Goal: Task Accomplishment & Management: Complete application form

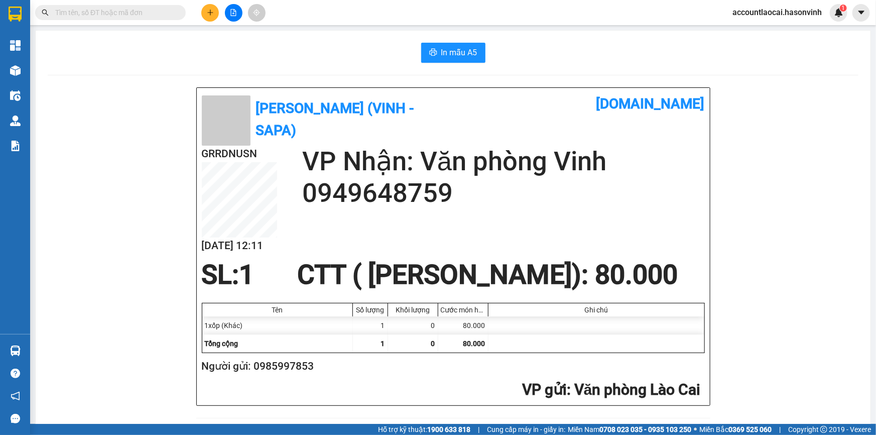
click at [207, 16] on icon "plus" at bounding box center [210, 12] width 7 height 7
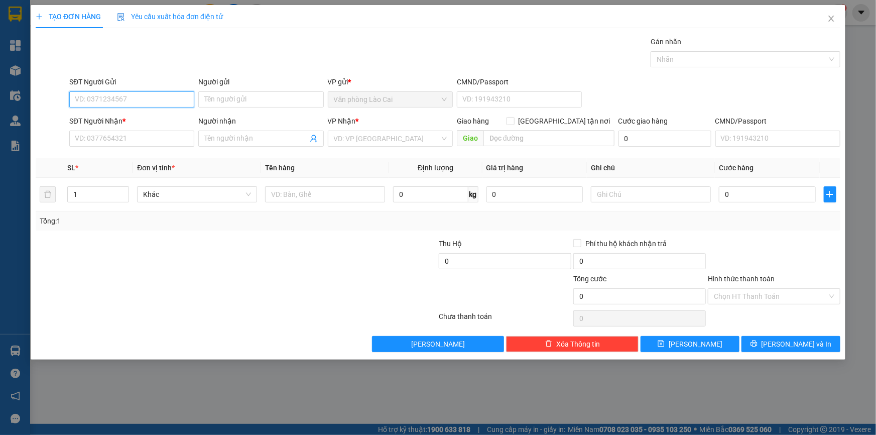
click at [129, 99] on input "SĐT Người Gửi" at bounding box center [131, 99] width 125 height 16
click at [119, 120] on div "0974876023" at bounding box center [131, 119] width 113 height 11
type input "0974876023"
type input "0941236786"
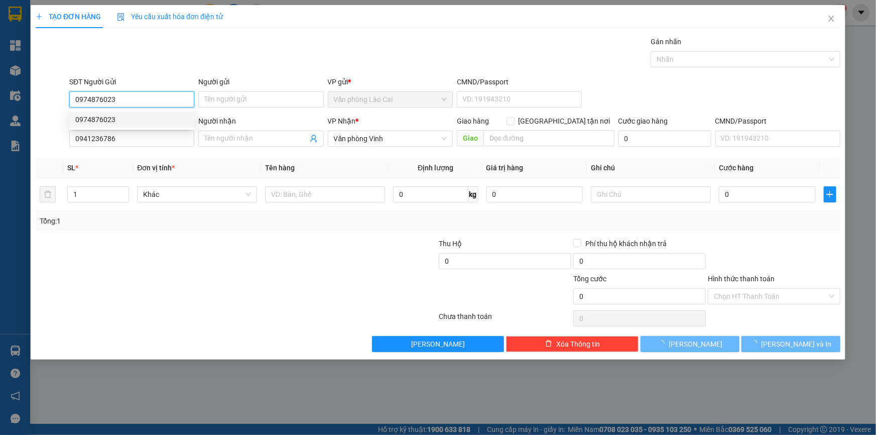
type input "1.000.000"
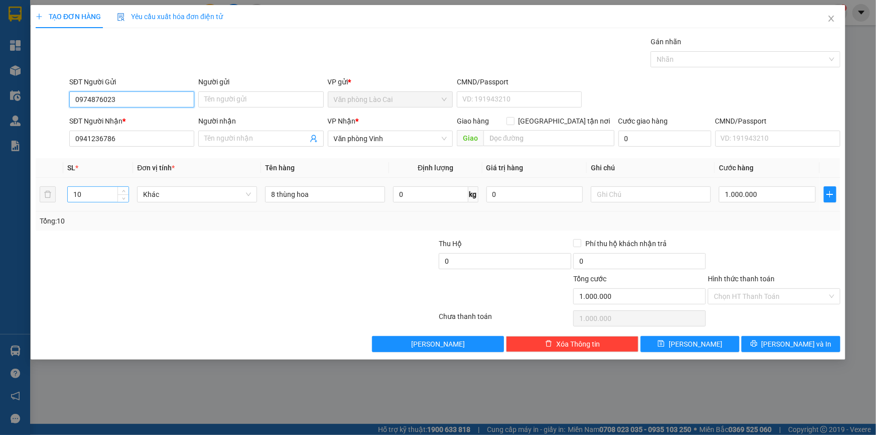
type input "0974876023"
click at [89, 195] on input "10" at bounding box center [98, 194] width 61 height 15
type input "1"
type input "3"
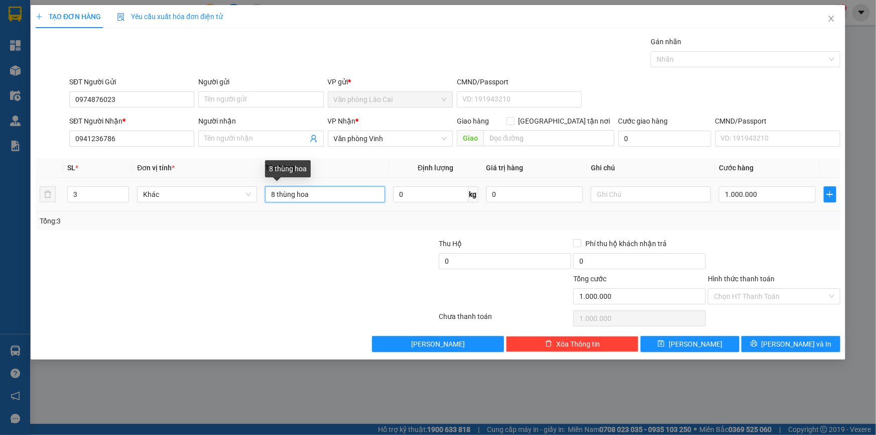
click at [274, 188] on input "8 thùng hoa" at bounding box center [325, 194] width 120 height 16
type input "3 thùng hoa"
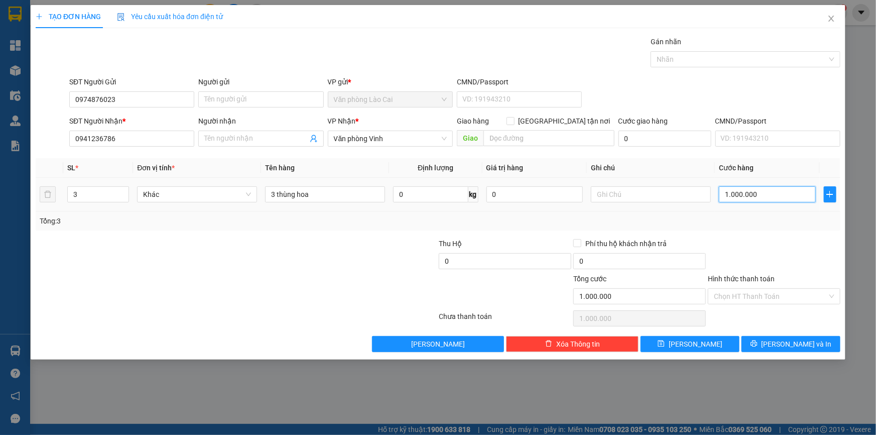
click at [768, 190] on input "1.000.000" at bounding box center [767, 194] width 97 height 16
type input "2"
type input "24"
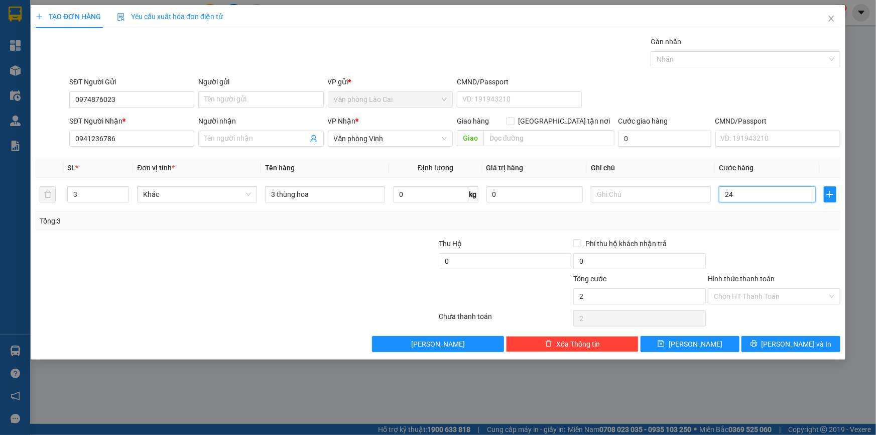
type input "24"
type input "240"
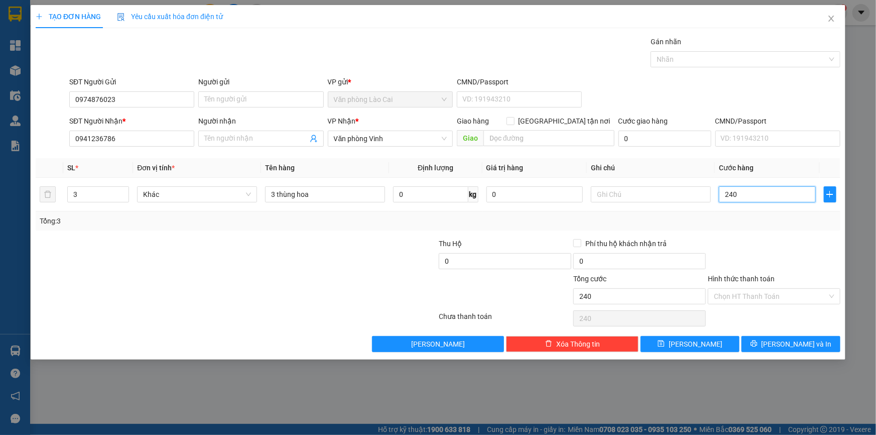
type input "2.400"
type input "24.000"
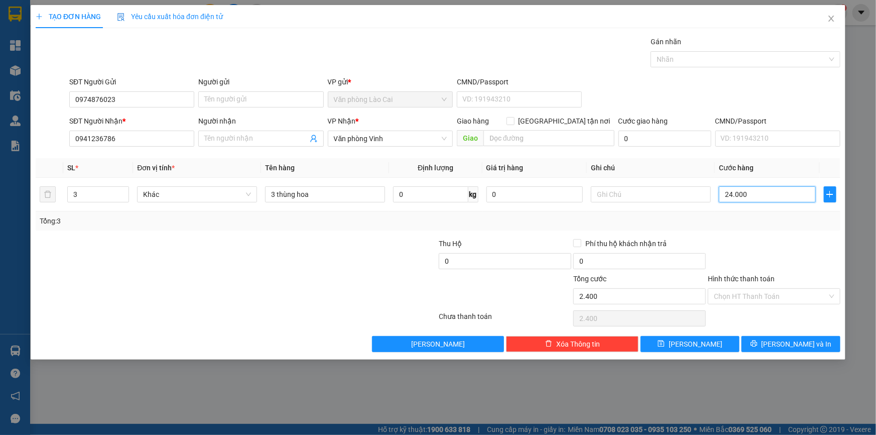
type input "24.000"
type input "240.000"
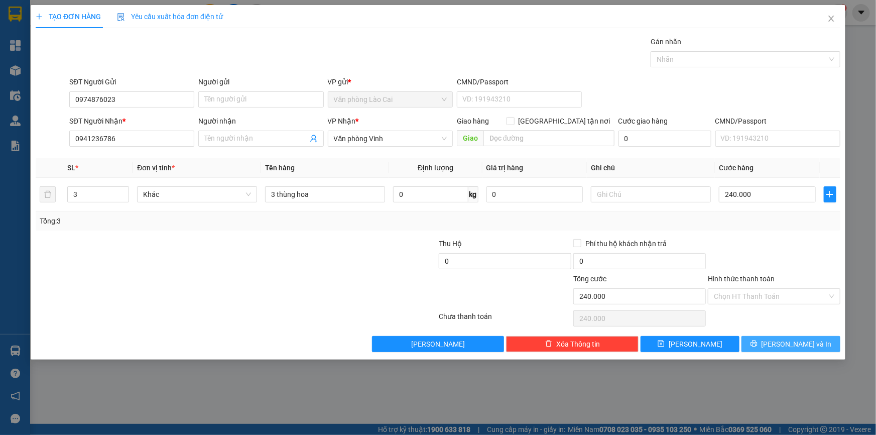
click at [783, 344] on span "[PERSON_NAME] và In" at bounding box center [797, 343] width 70 height 11
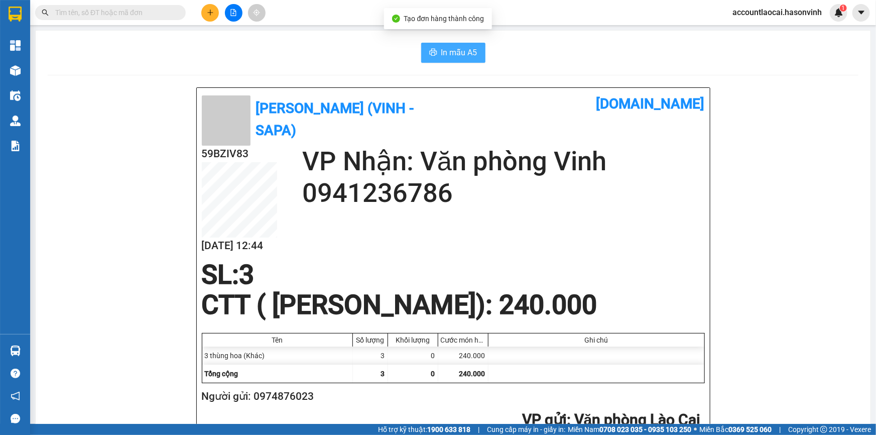
click at [468, 50] on span "In mẫu A5" at bounding box center [459, 52] width 36 height 13
